Goal: Information Seeking & Learning: Learn about a topic

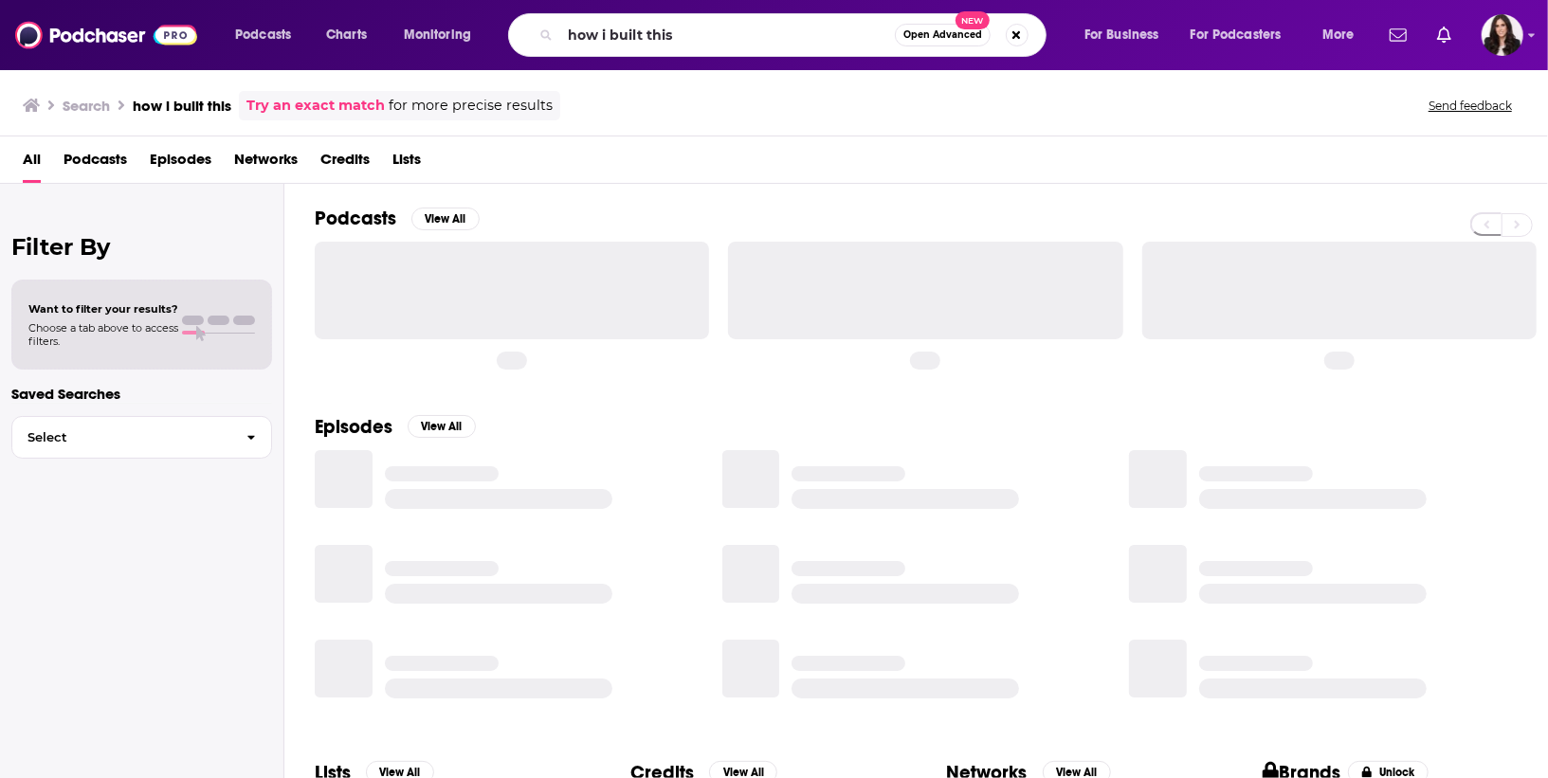
click at [455, 19] on div "Podcasts Charts Monitoring how i built this Open Advanced New For Business For …" at bounding box center [797, 35] width 1151 height 44
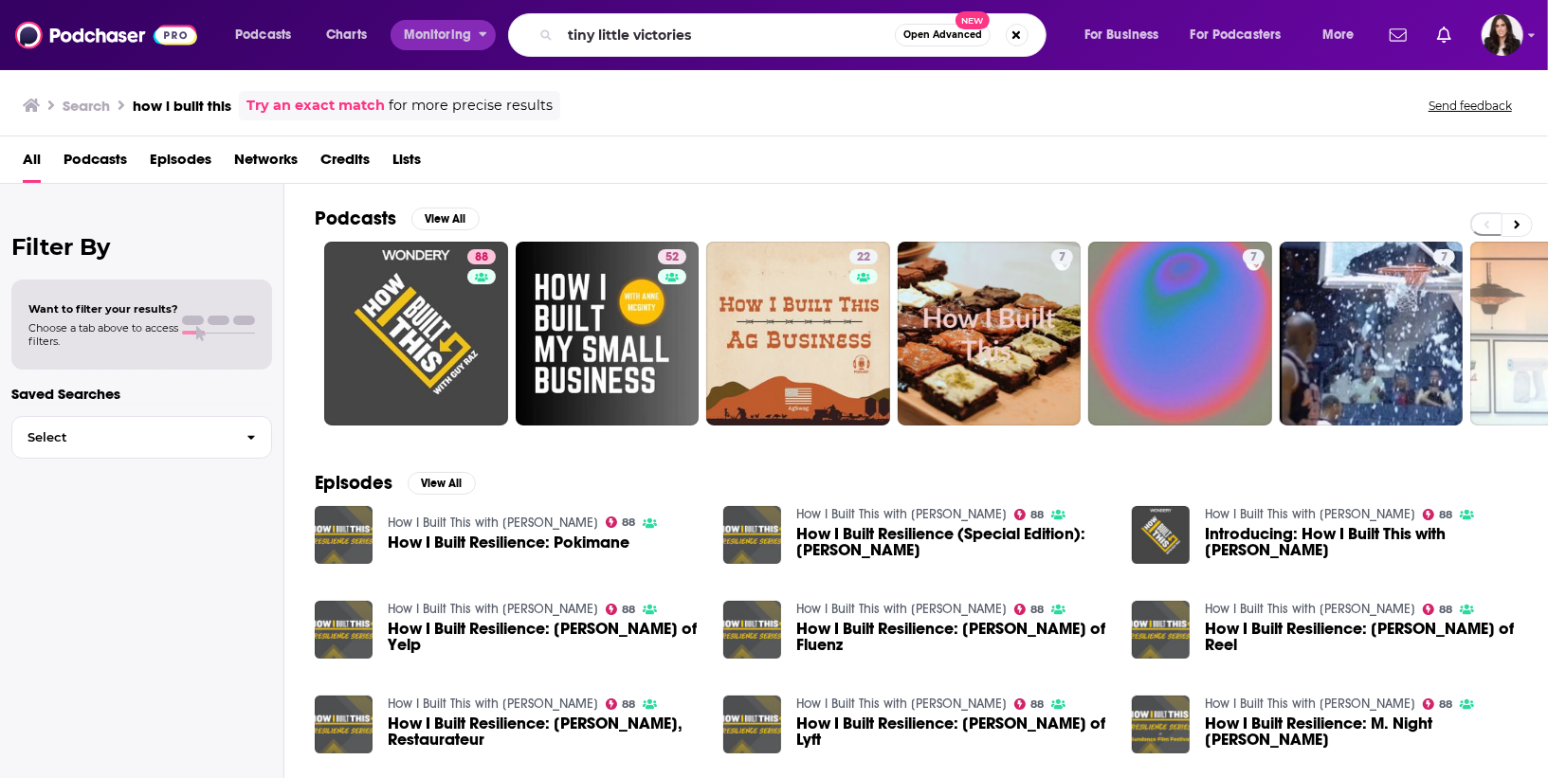
type input "tiny little victories"
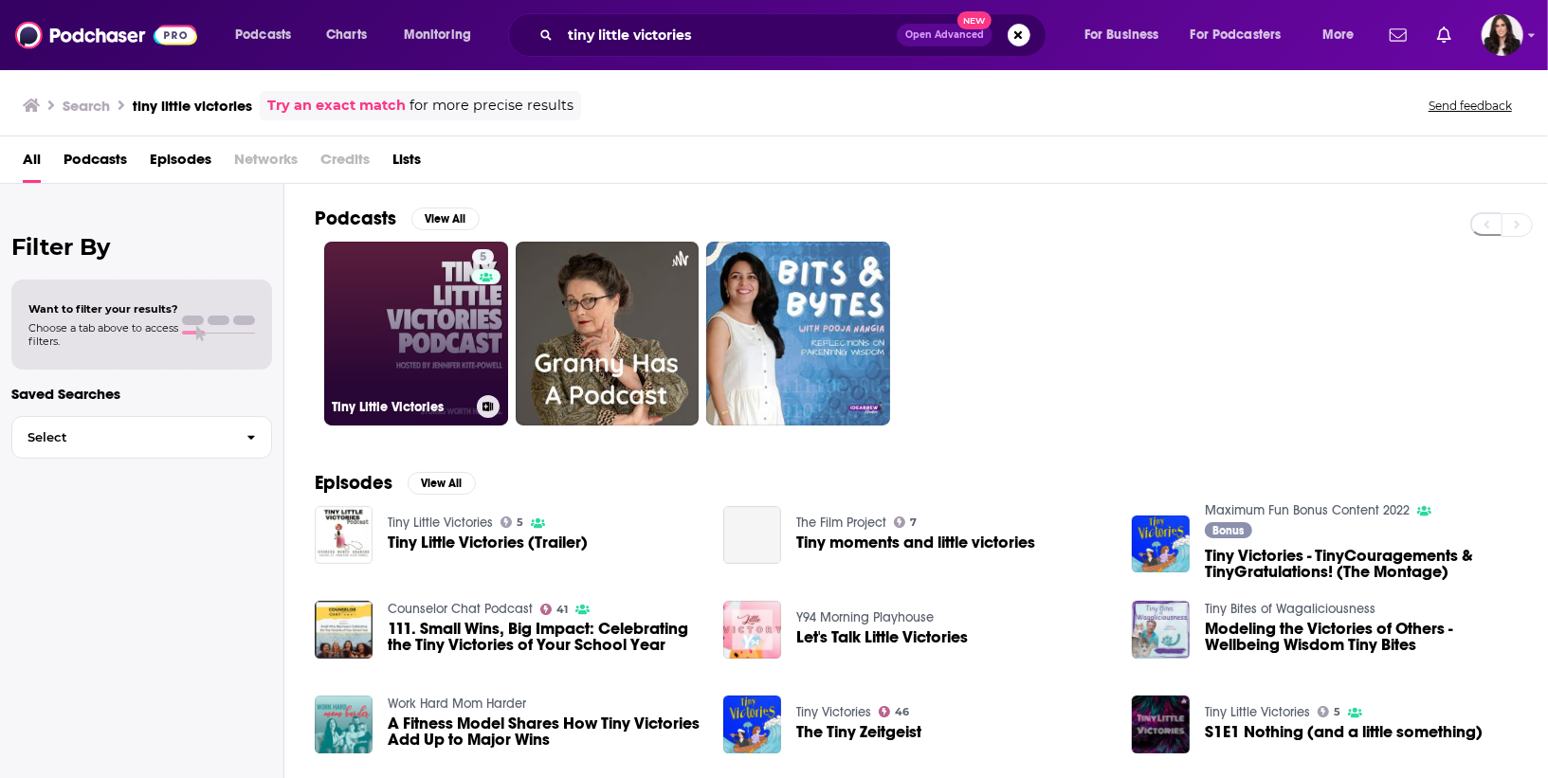
click at [425, 323] on link "5 Tiny Little Victories" at bounding box center [416, 334] width 184 height 184
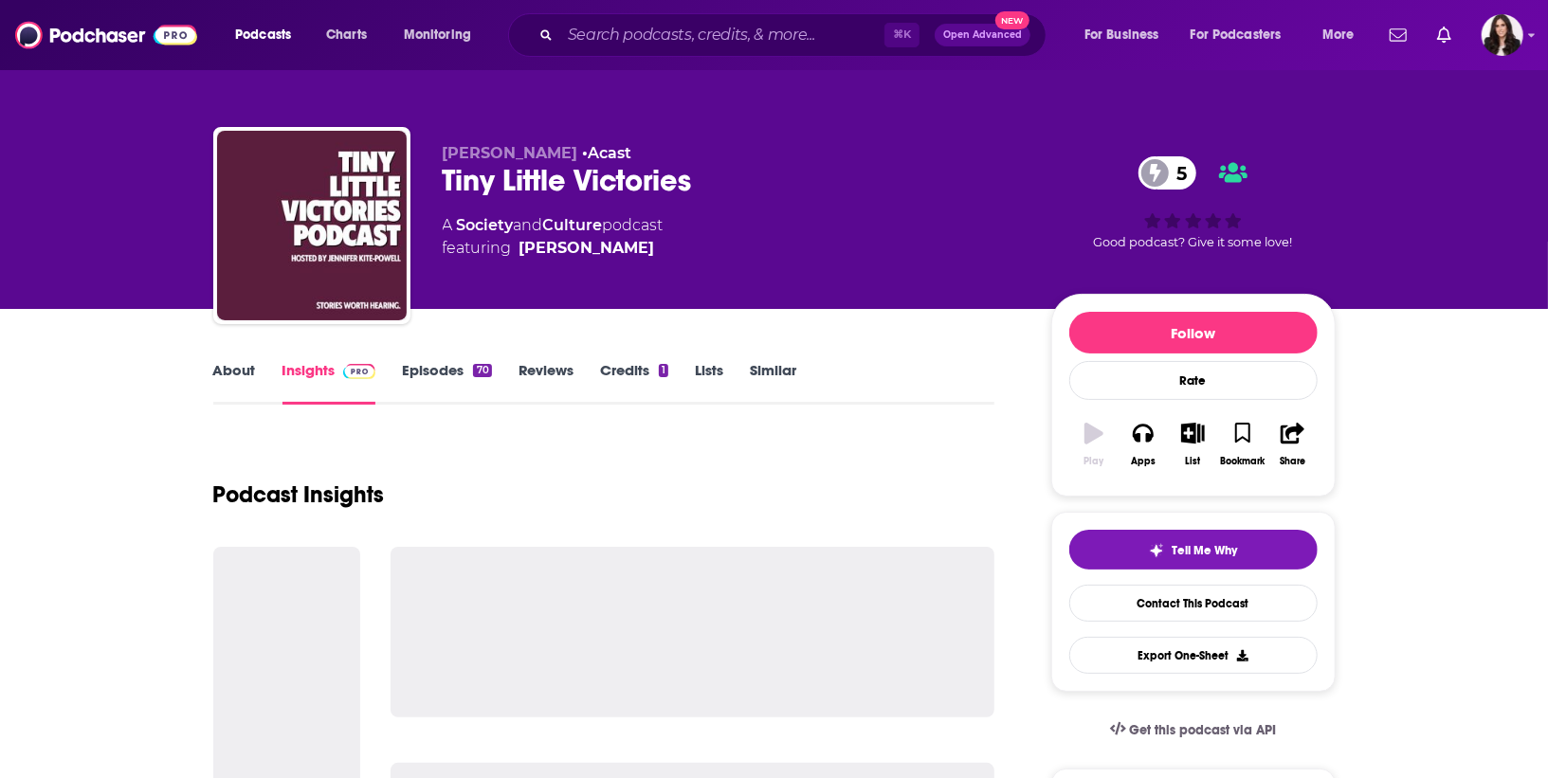
click at [426, 359] on div "About Insights Episodes 70 Reviews Credits 1 Lists Similar" at bounding box center [604, 381] width 782 height 46
click at [440, 364] on link "Episodes 70" at bounding box center [446, 383] width 89 height 44
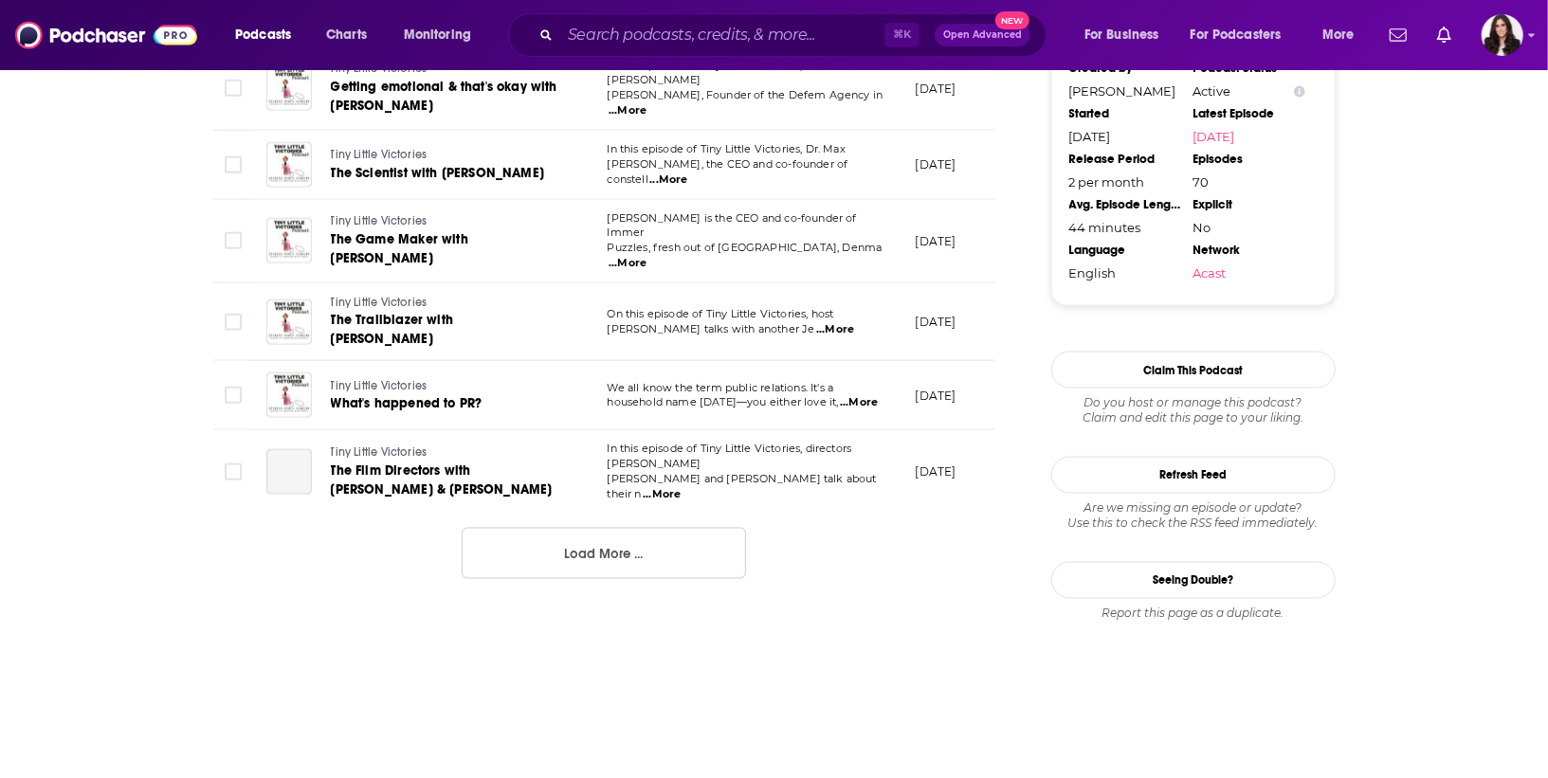
scroll to position [2067, 0]
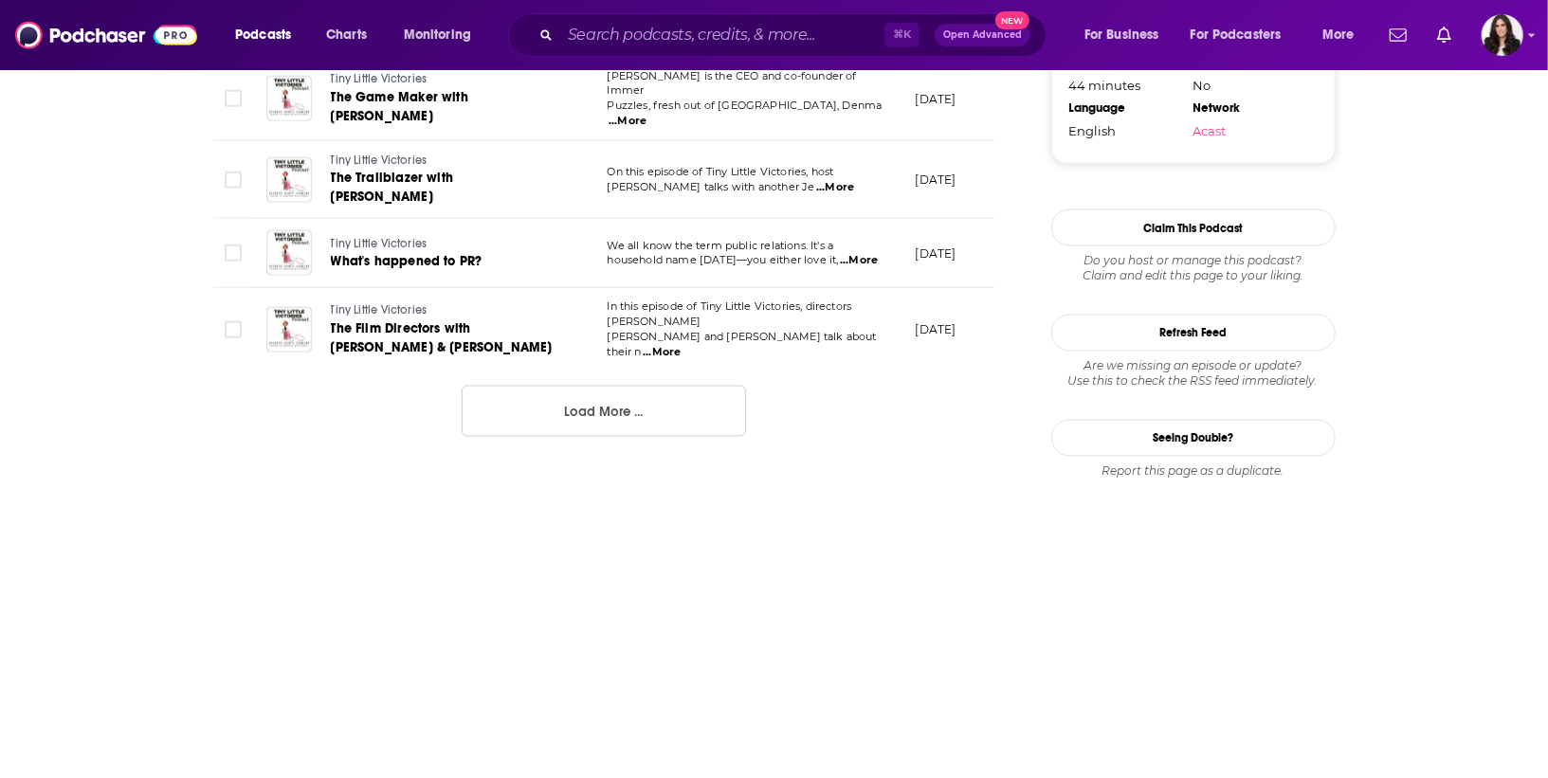
click at [574, 386] on button "Load More ..." at bounding box center [604, 411] width 284 height 51
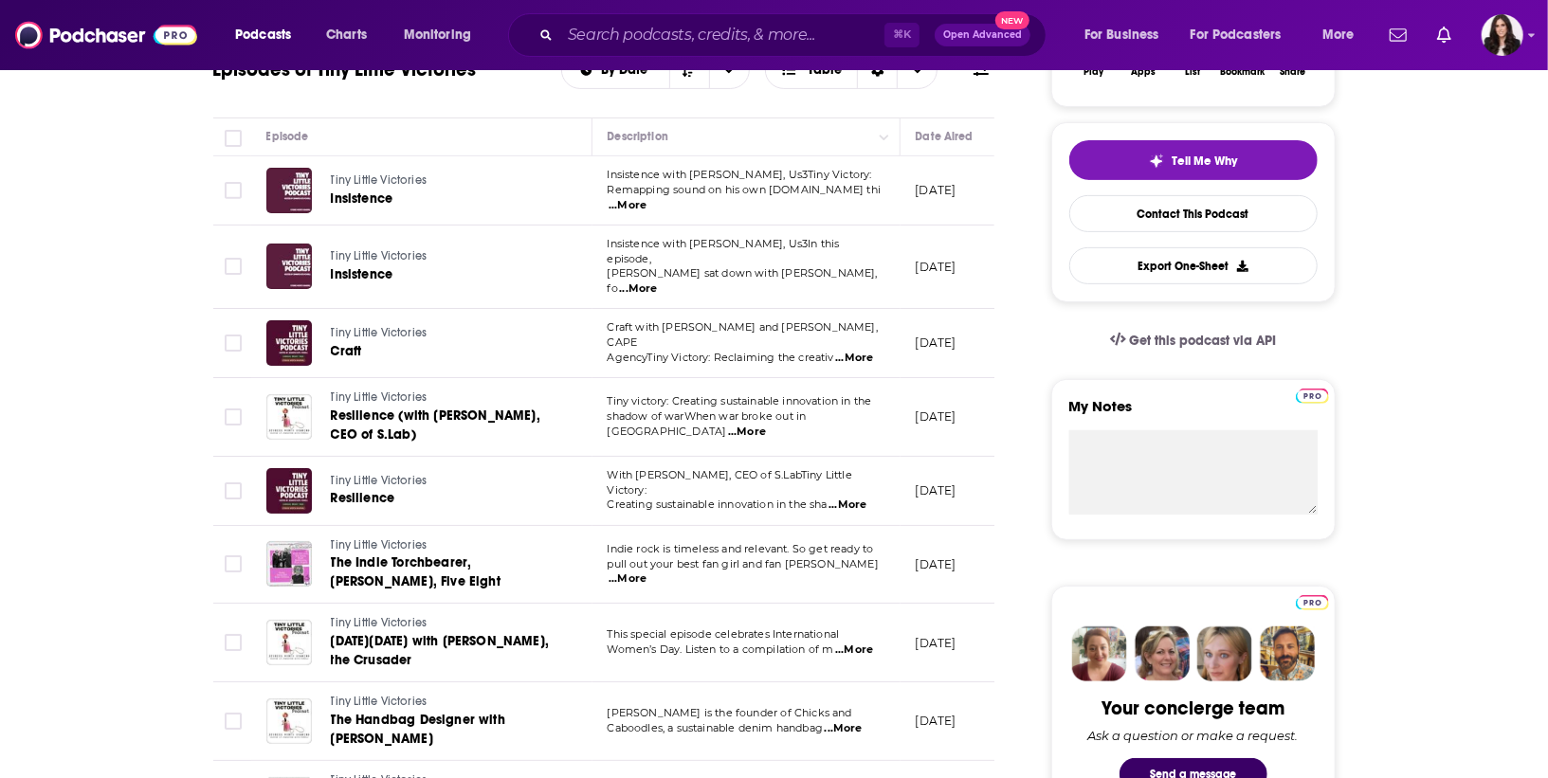
scroll to position [0, 0]
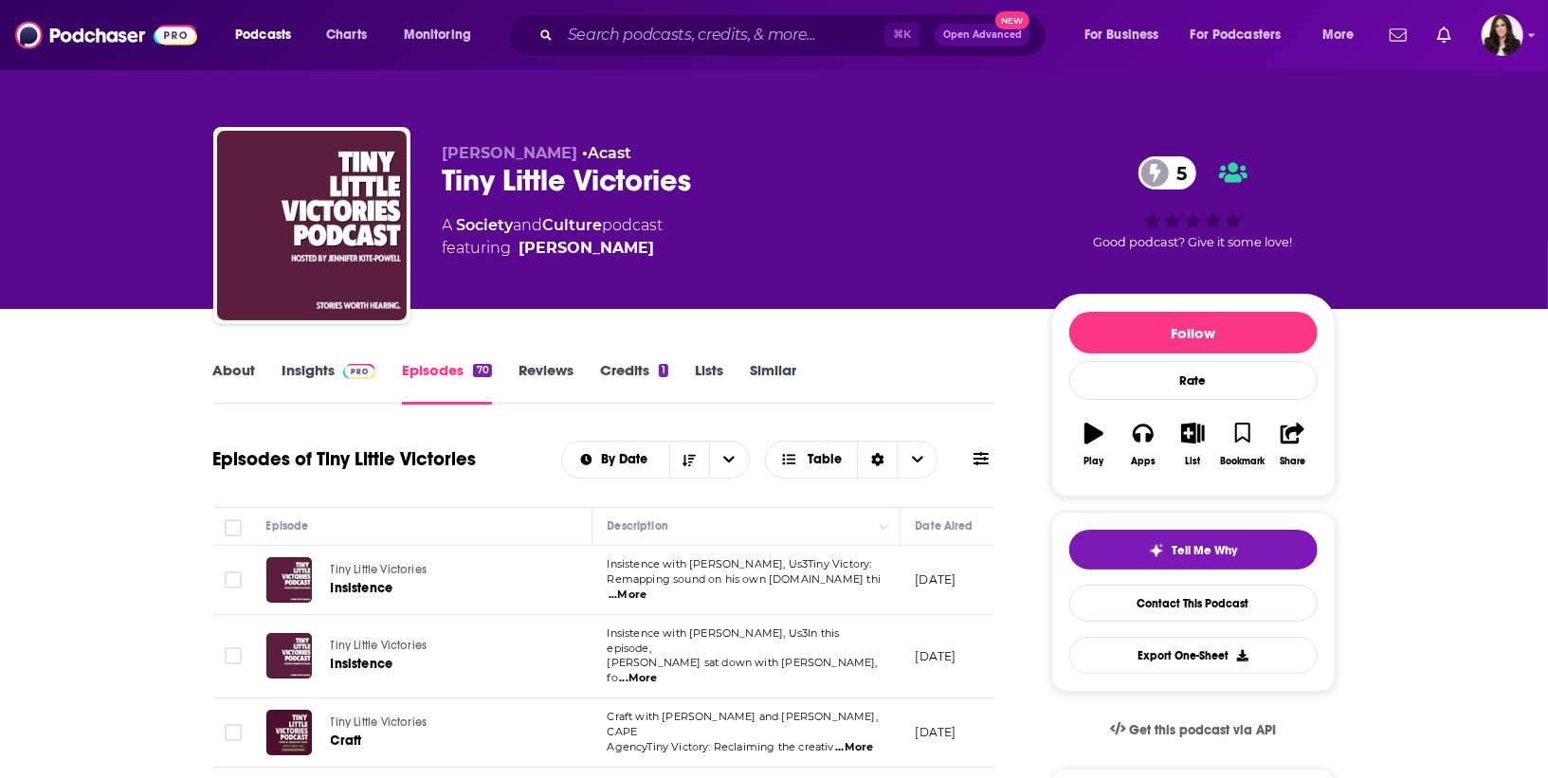
click at [336, 371] on span at bounding box center [356, 370] width 41 height 18
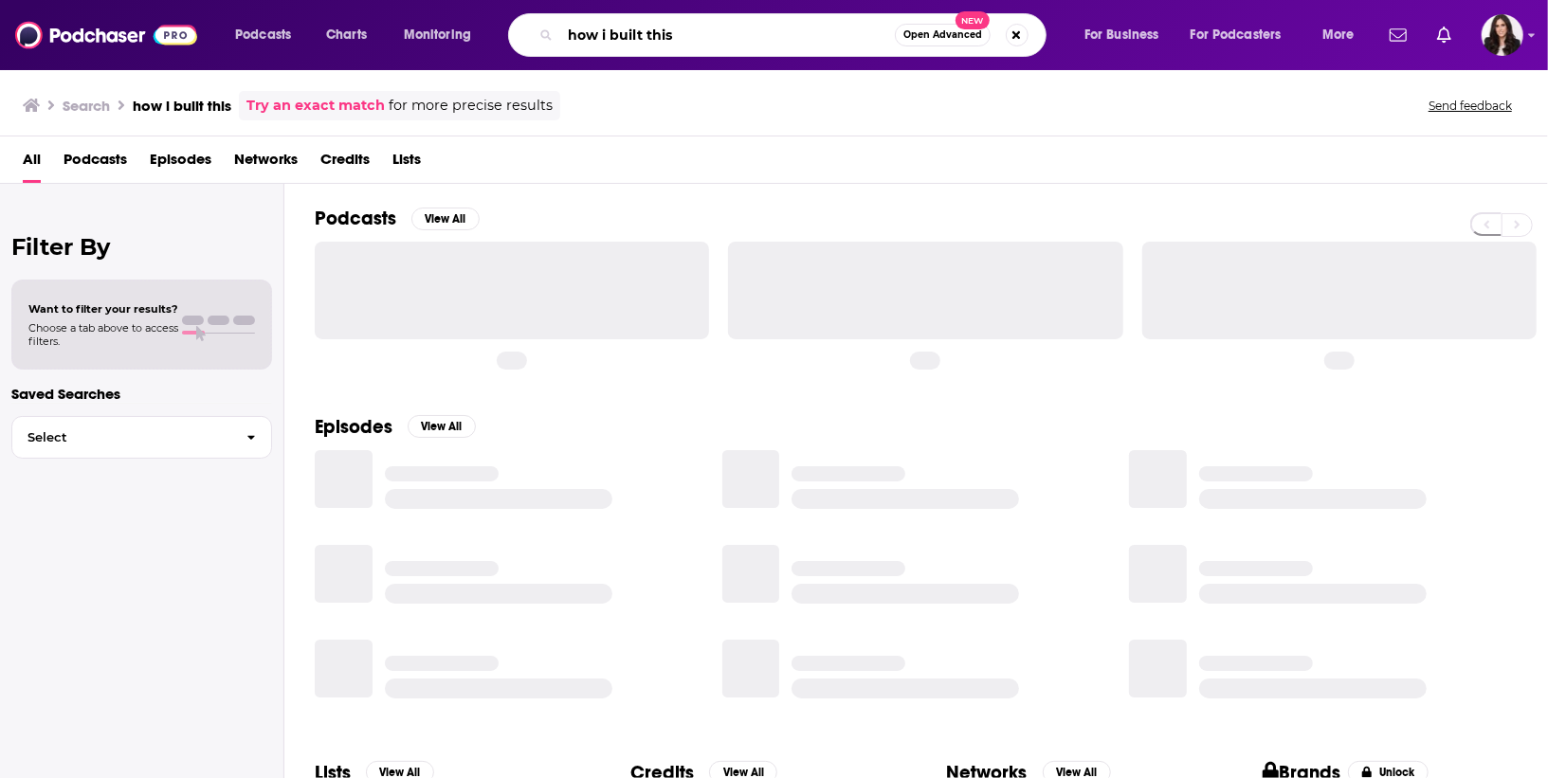
drag, startPoint x: 703, startPoint y: 38, endPoint x: 394, endPoint y: 28, distance: 309.1
click at [394, 28] on div "Podcasts Charts Monitoring how i built this Open Advanced New For Business For …" at bounding box center [797, 35] width 1151 height 44
type input "the changeup"
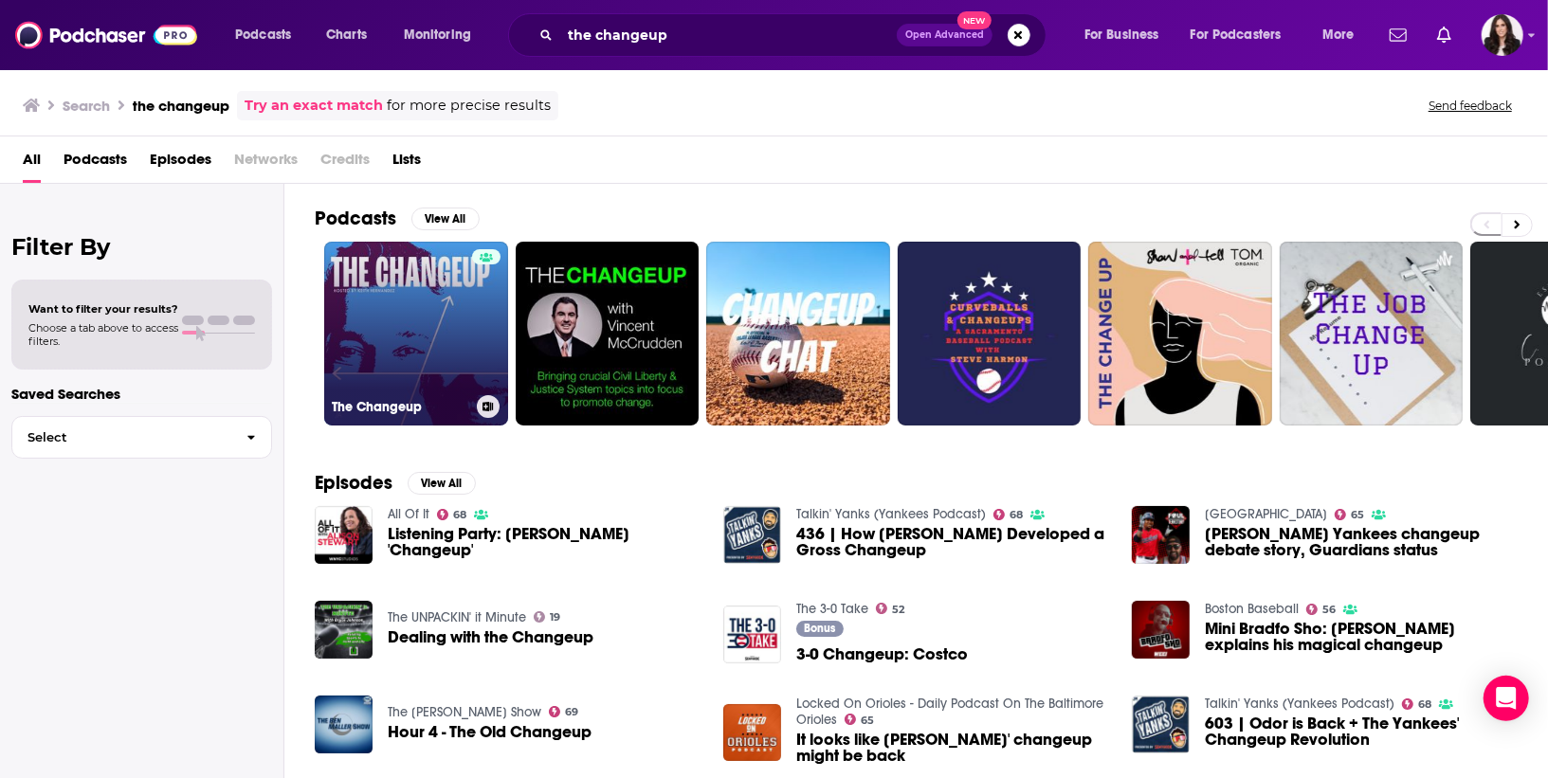
click at [431, 383] on link "The Changeup" at bounding box center [416, 334] width 184 height 184
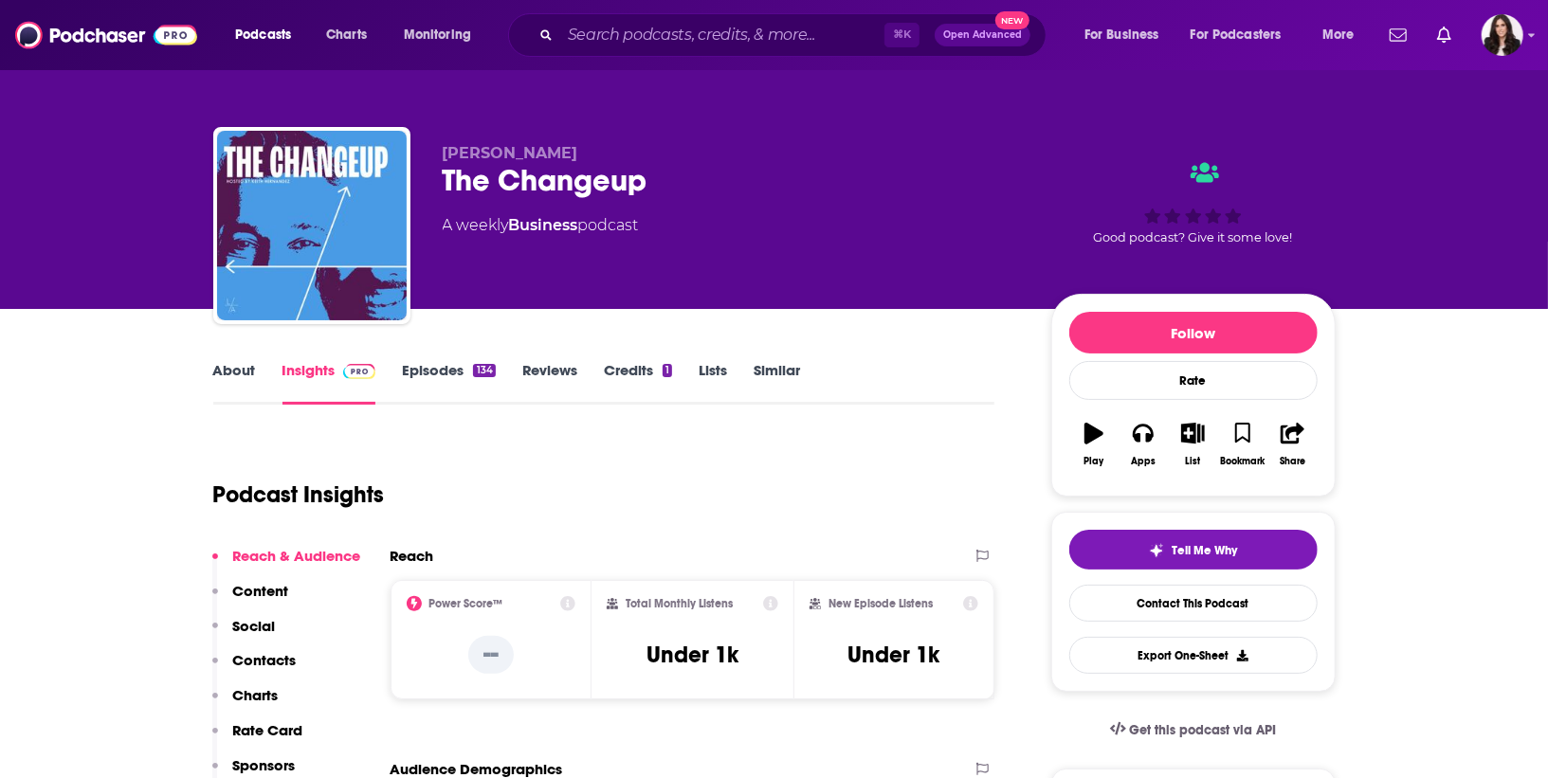
scroll to position [42, 0]
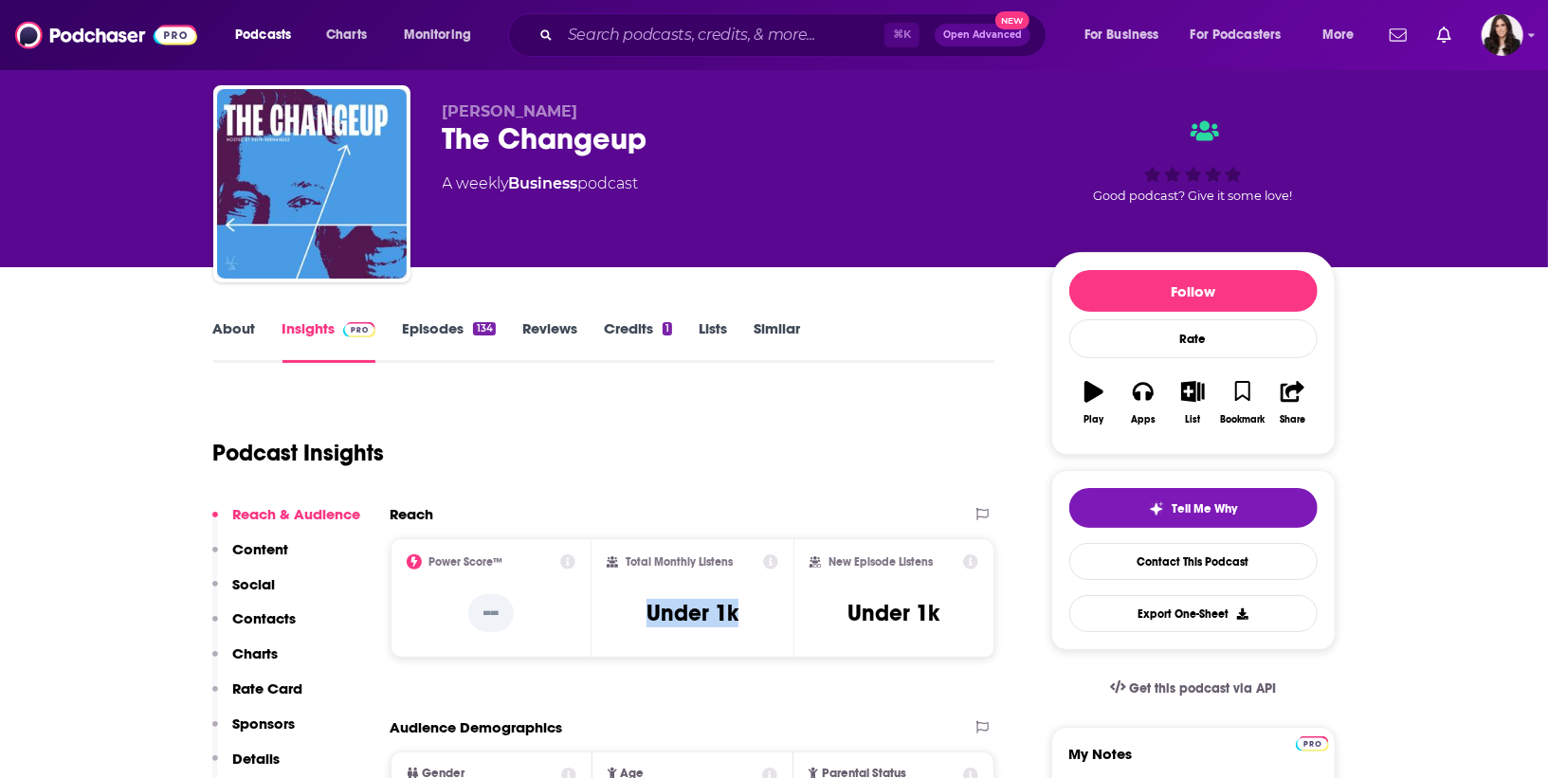
drag, startPoint x: 757, startPoint y: 622, endPoint x: 640, endPoint y: 623, distance: 117.5
click at [640, 623] on div "Total Monthly Listens Under 1k" at bounding box center [693, 597] width 172 height 87
copy h3 "Under 1k"
